Goal: Navigation & Orientation: Find specific page/section

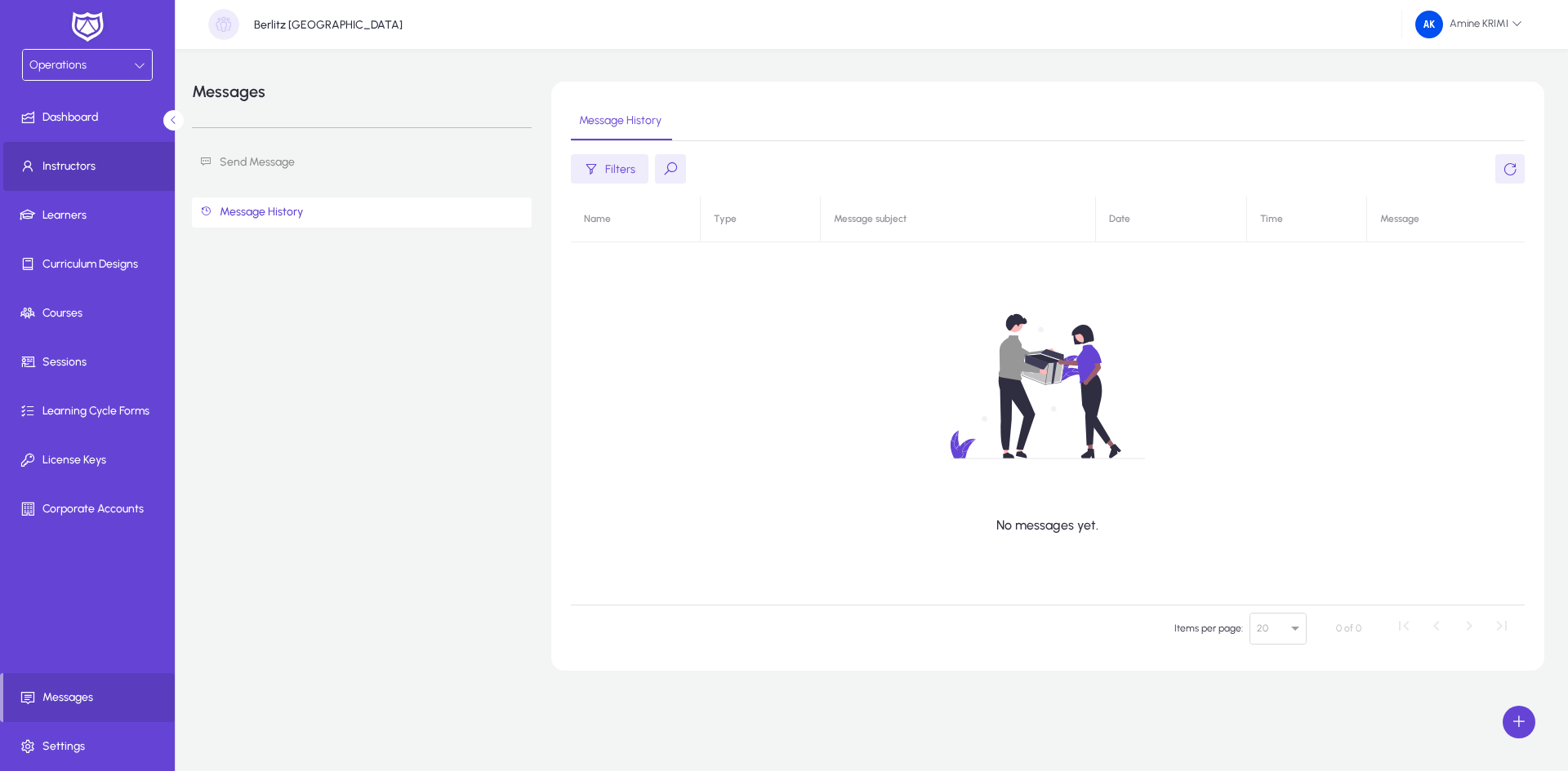
click at [82, 182] on span at bounding box center [90, 166] width 175 height 39
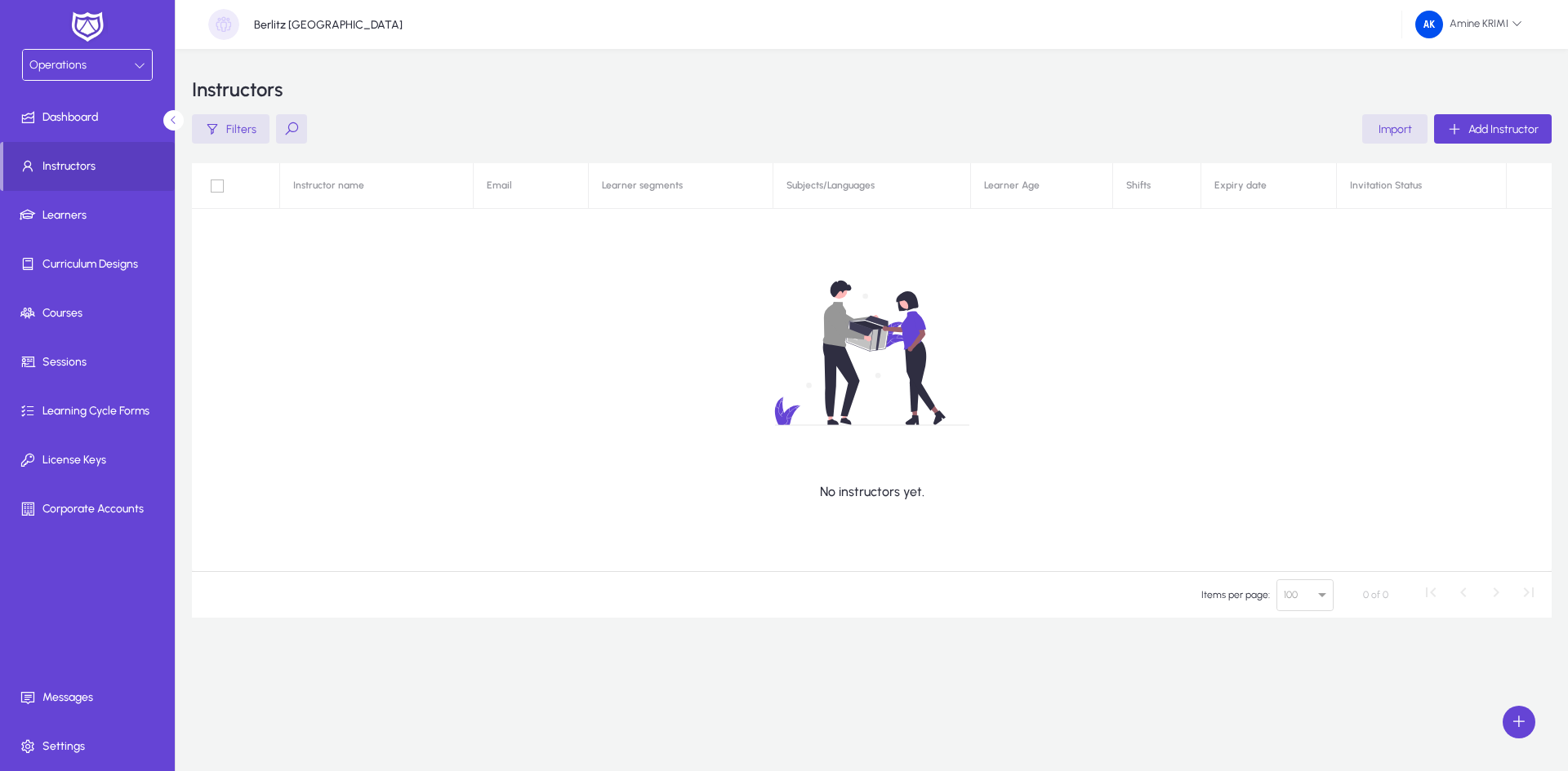
click at [130, 68] on div "Operations" at bounding box center [81, 65] width 104 height 21
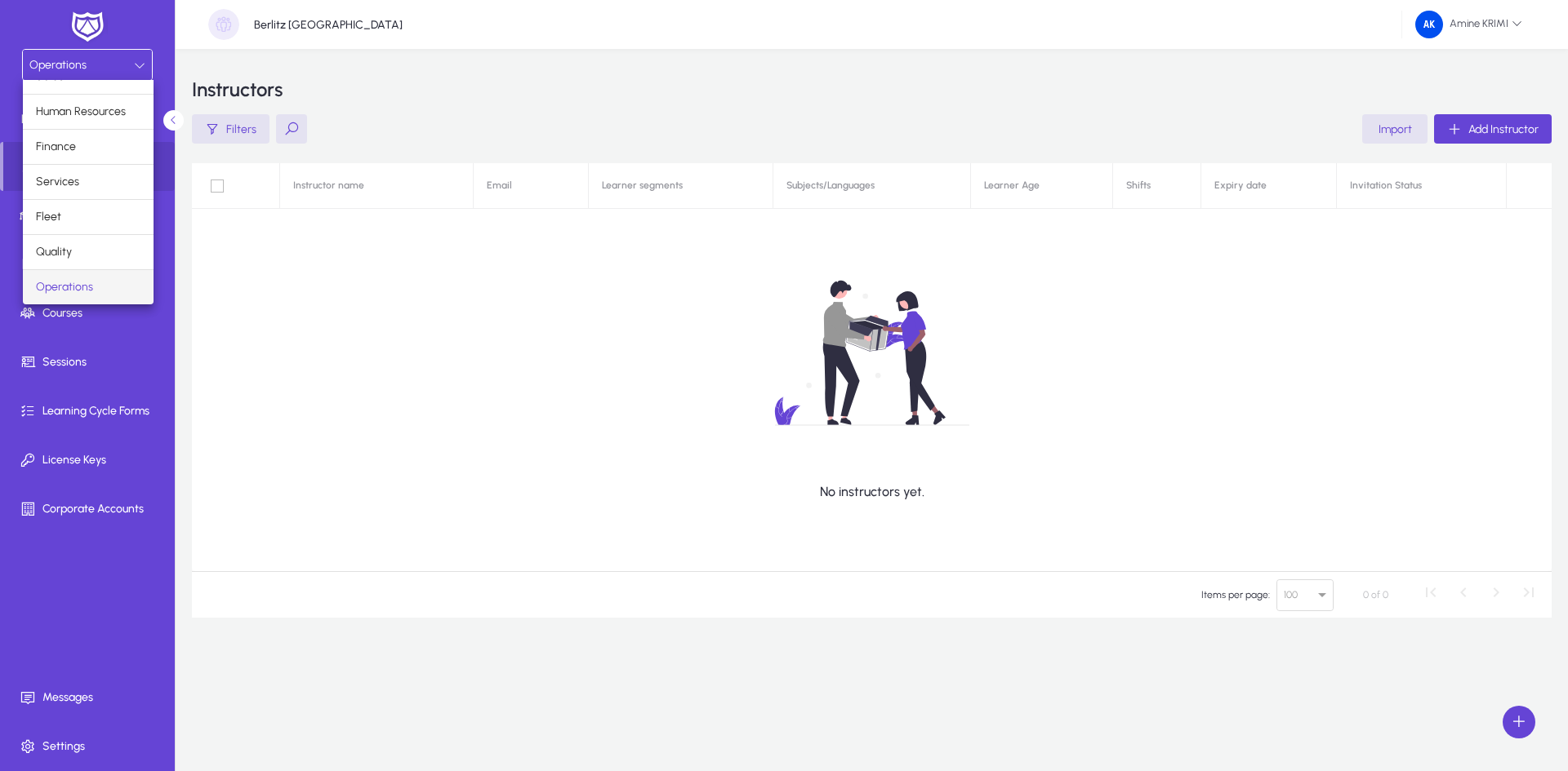
scroll to position [55, 0]
click at [112, 288] on mat-option "Marketing" at bounding box center [88, 287] width 131 height 34
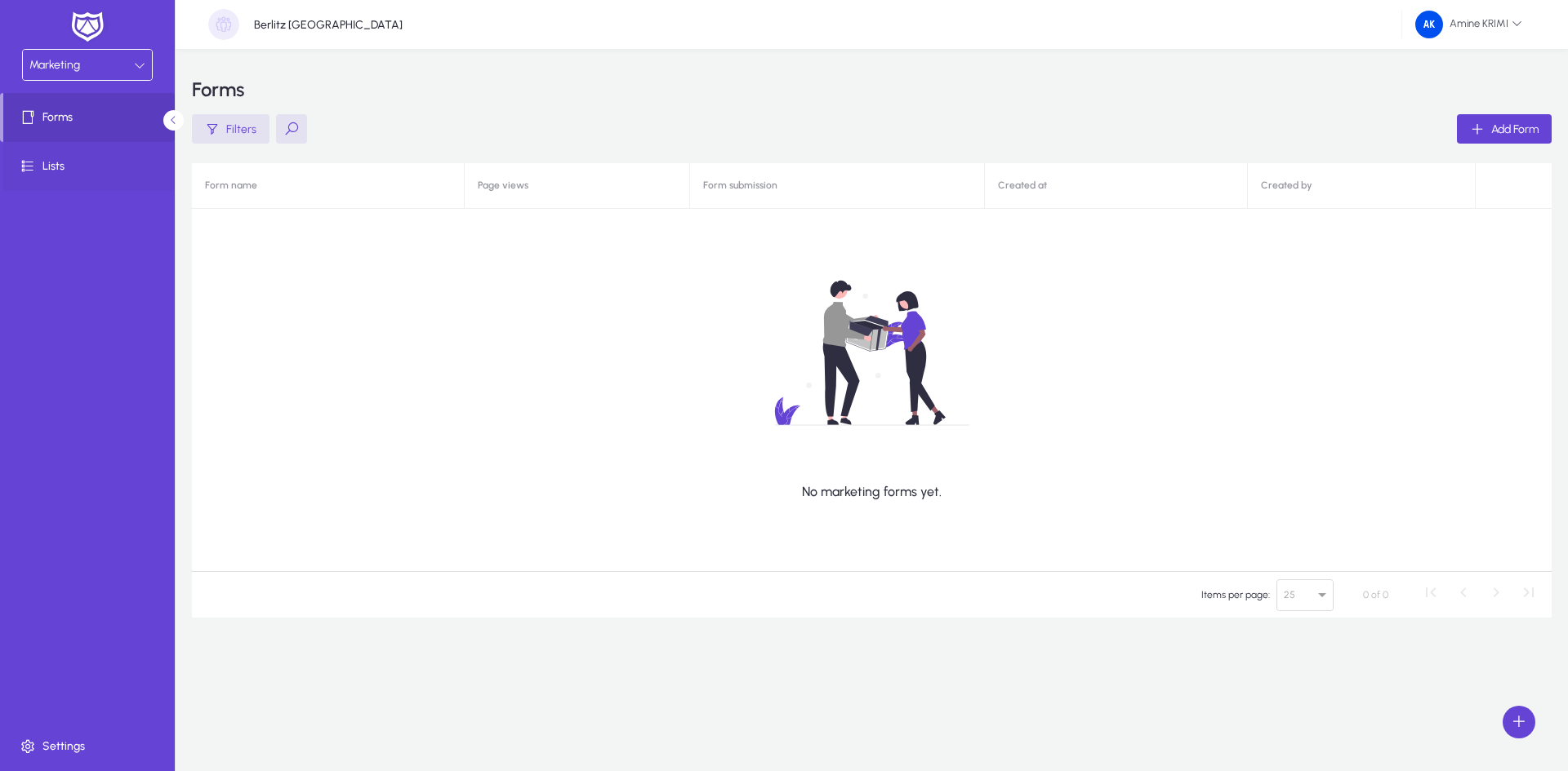
click at [84, 183] on span at bounding box center [90, 166] width 175 height 39
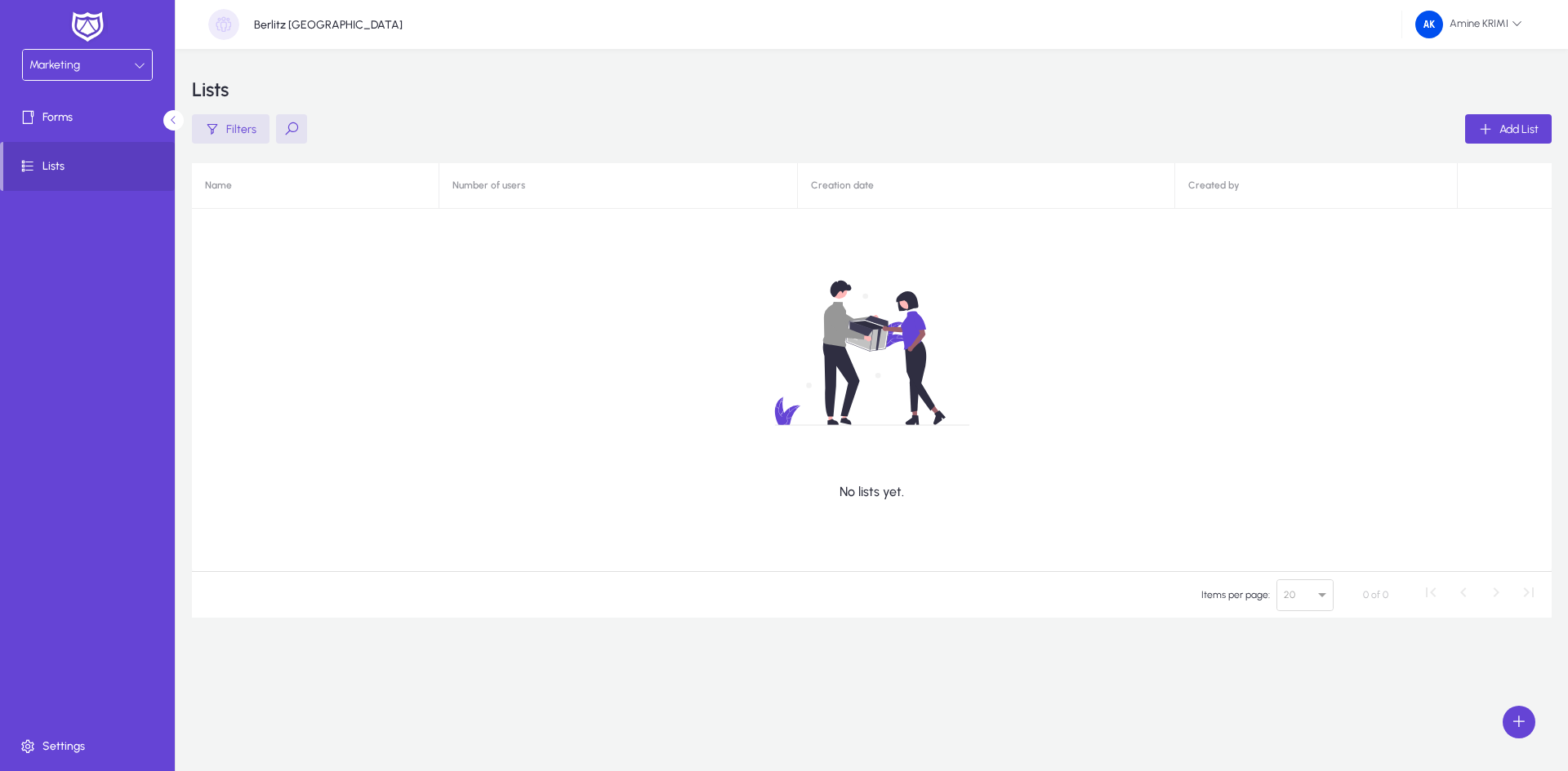
click at [125, 78] on div "Marketing" at bounding box center [87, 65] width 129 height 30
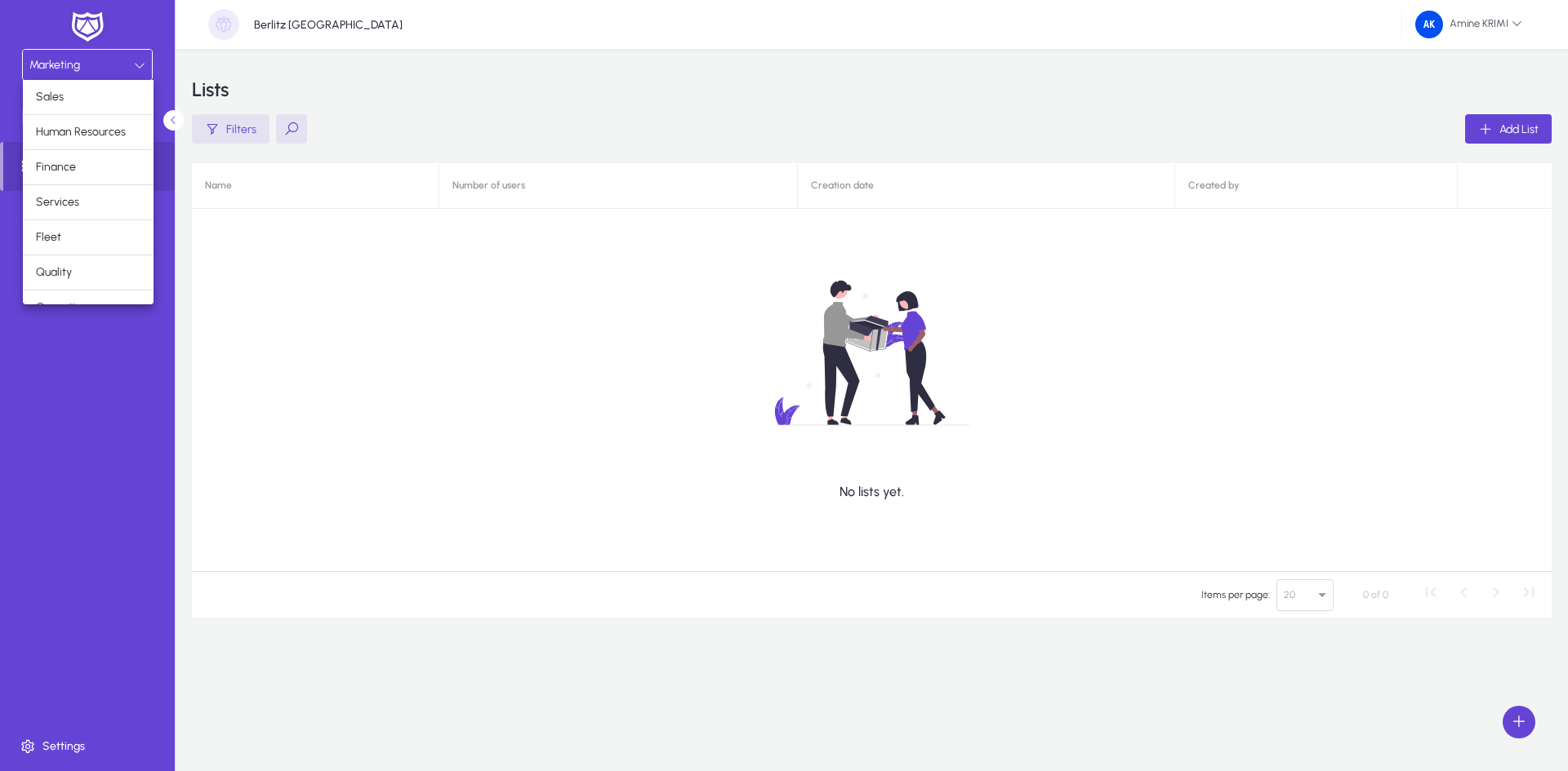
scroll to position [55, 0]
click at [104, 260] on mat-option "Operations" at bounding box center [88, 252] width 131 height 34
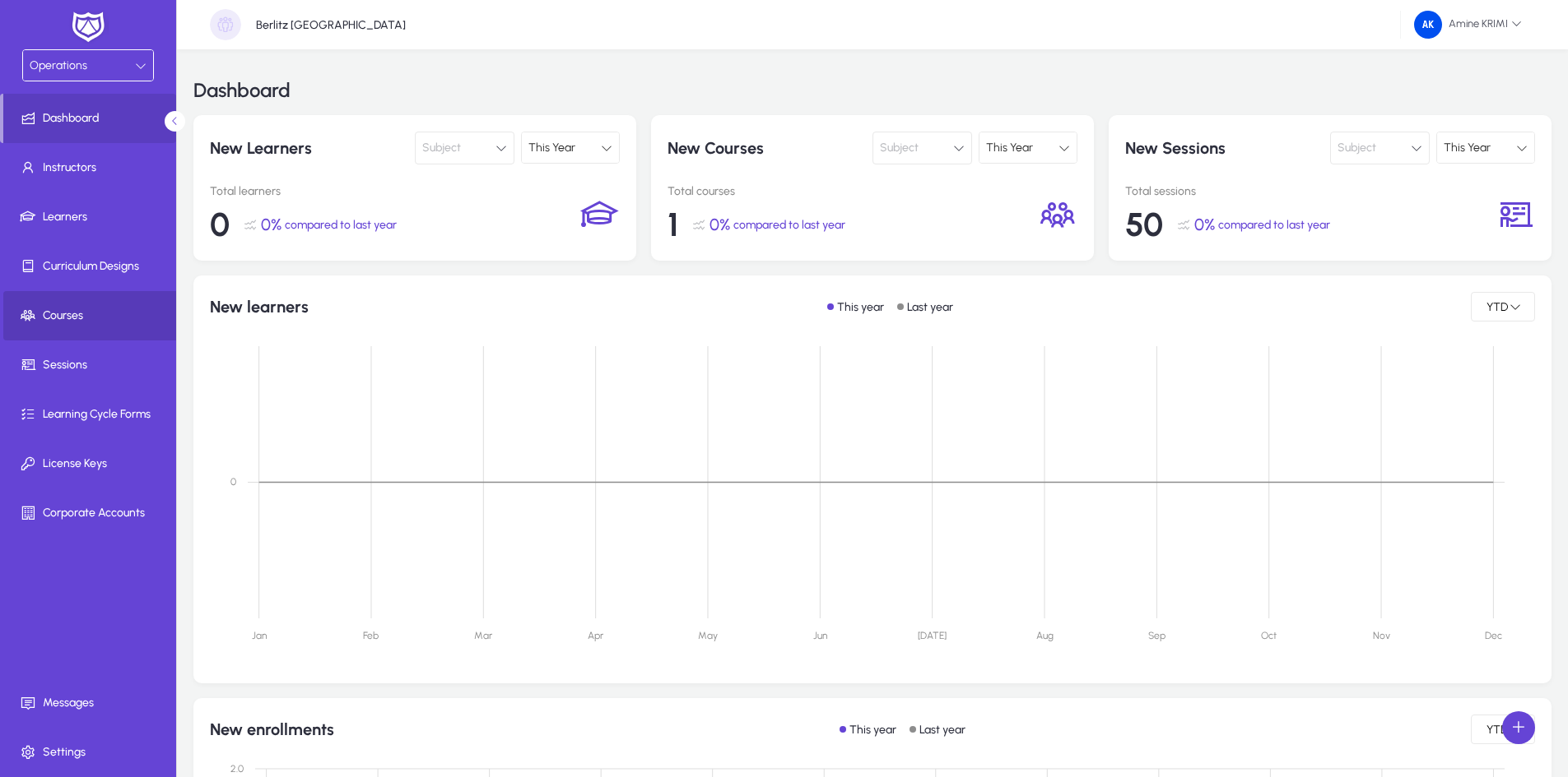
click at [87, 319] on span "Courses" at bounding box center [91, 316] width 176 height 17
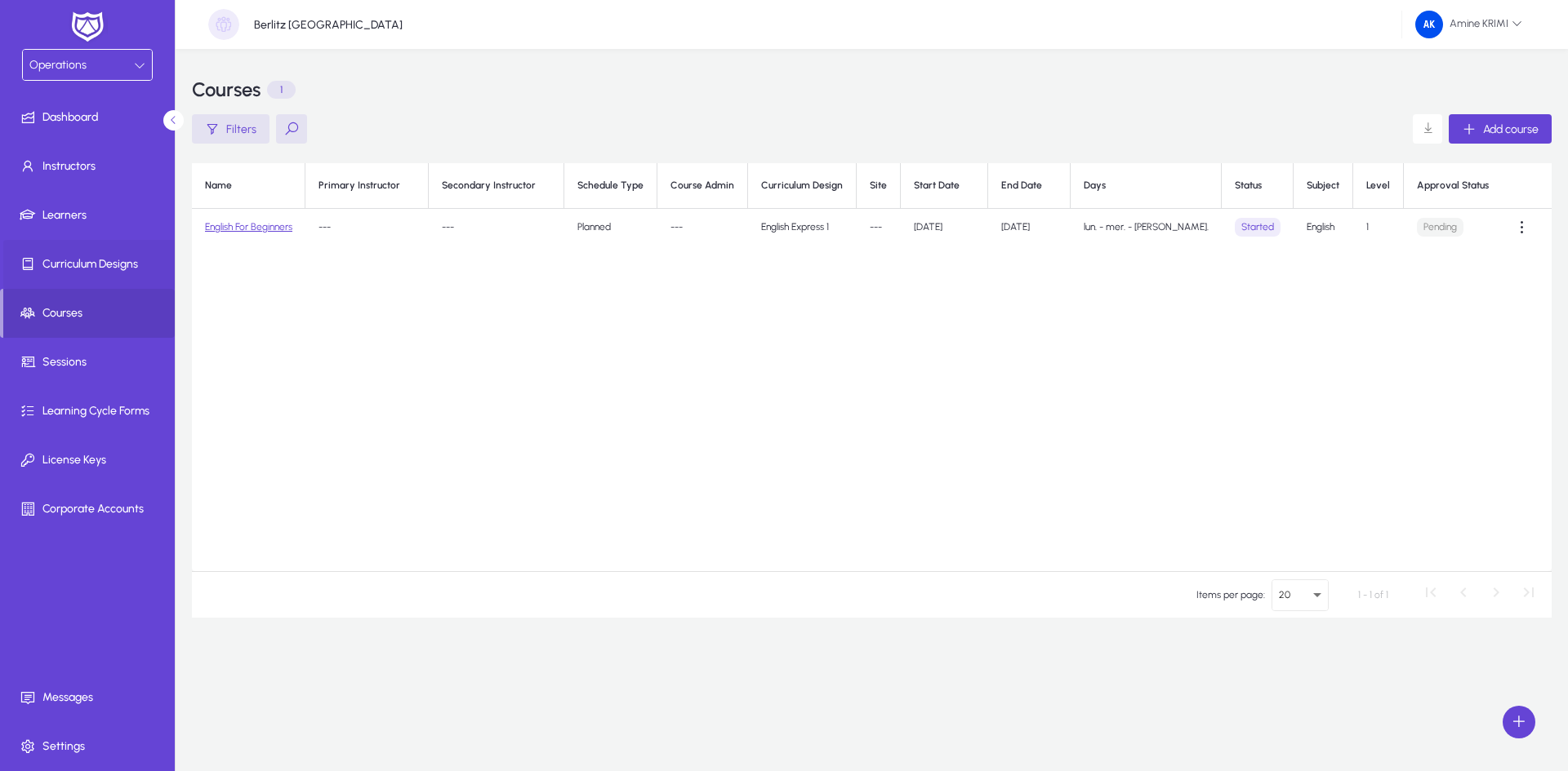
click at [131, 263] on span "Curriculum Designs" at bounding box center [90, 264] width 175 height 17
